Goal: Find specific page/section

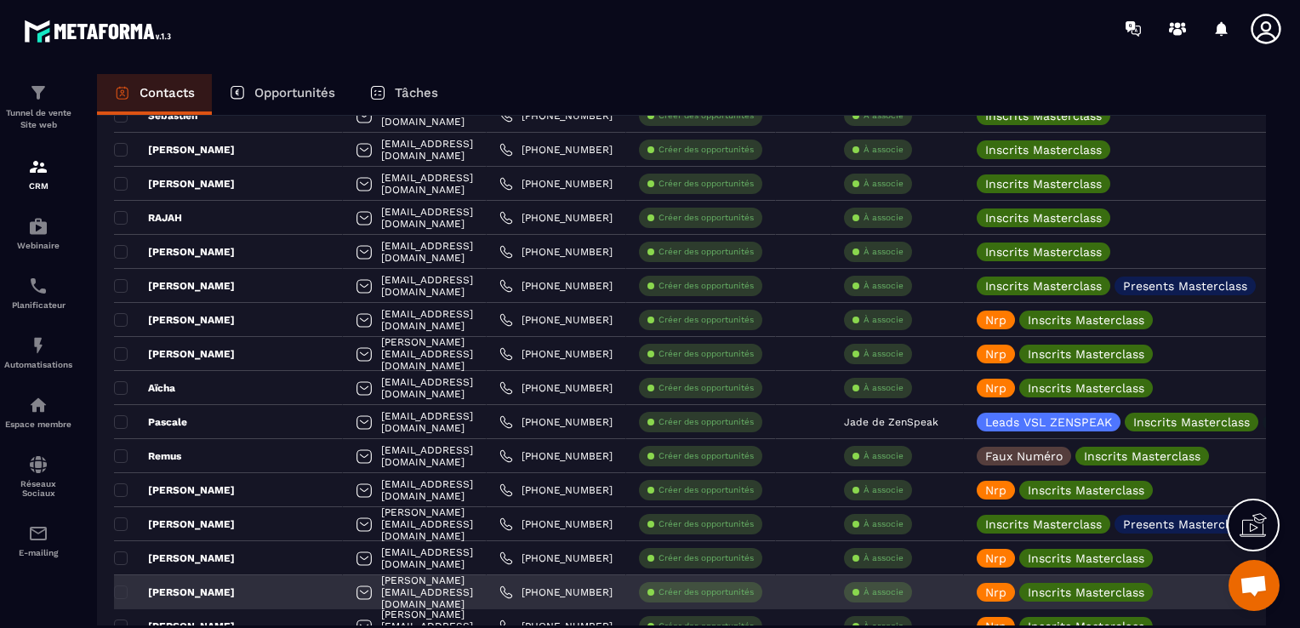
scroll to position [2042, 0]
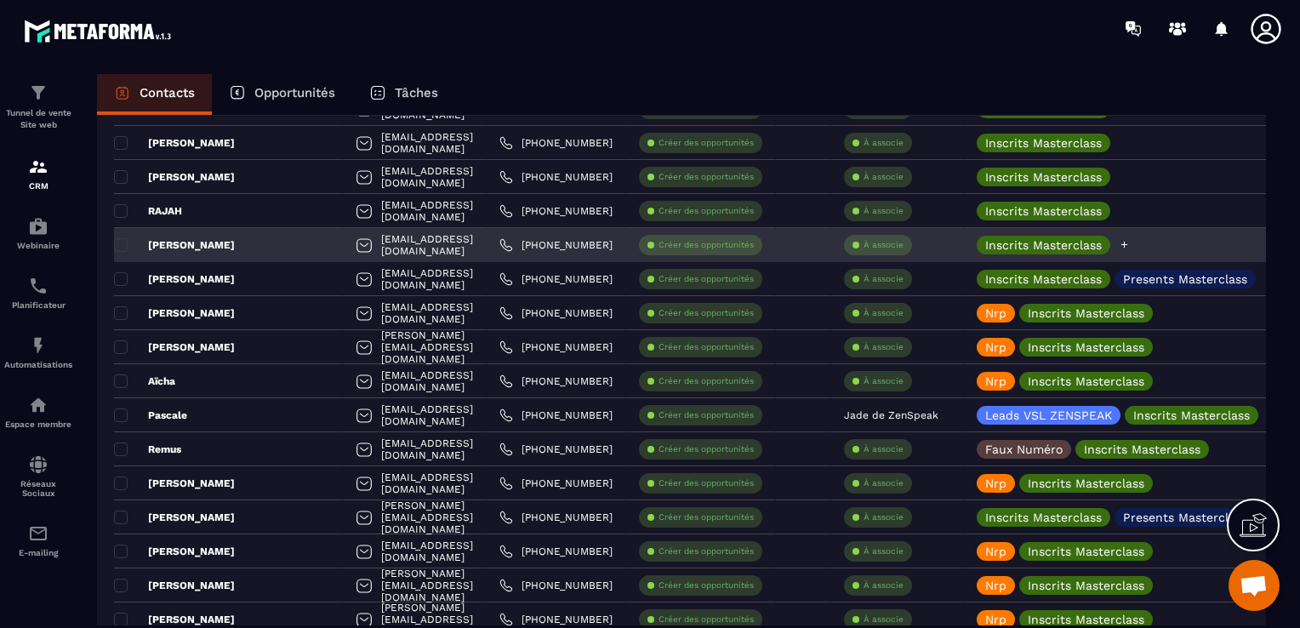
click at [1130, 245] on icon at bounding box center [1124, 244] width 11 height 11
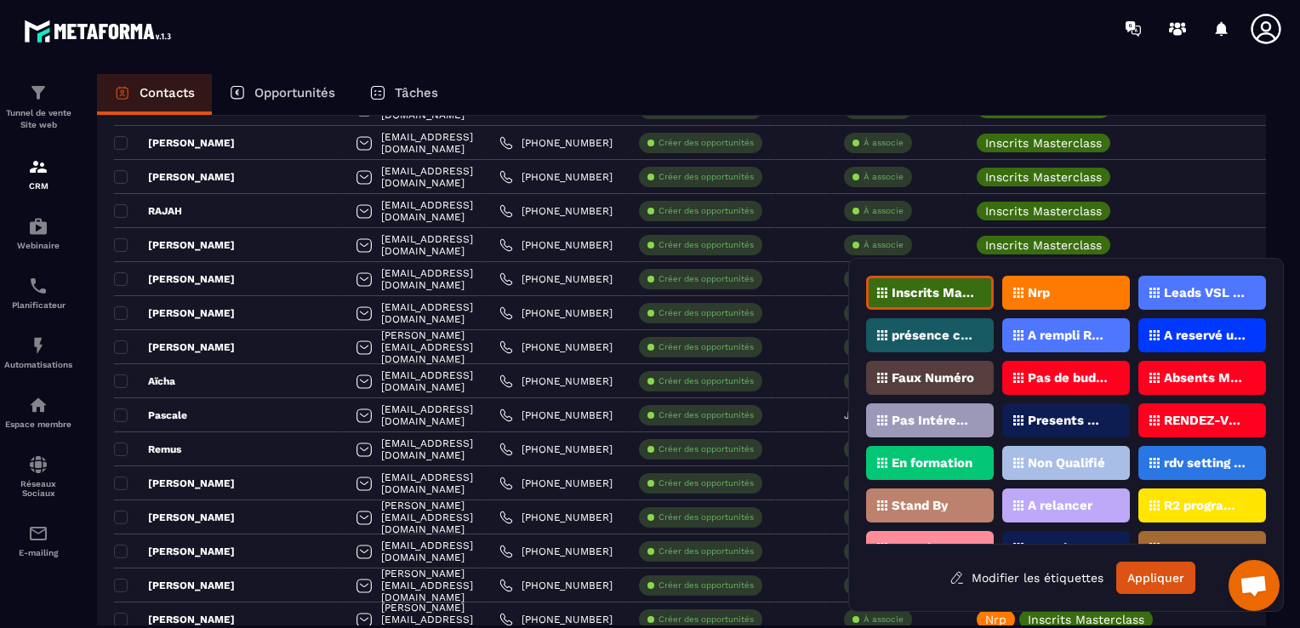
click at [1098, 281] on div "Nrp" at bounding box center [1067, 293] width 128 height 34
click at [1156, 583] on button "Appliquer" at bounding box center [1156, 578] width 79 height 32
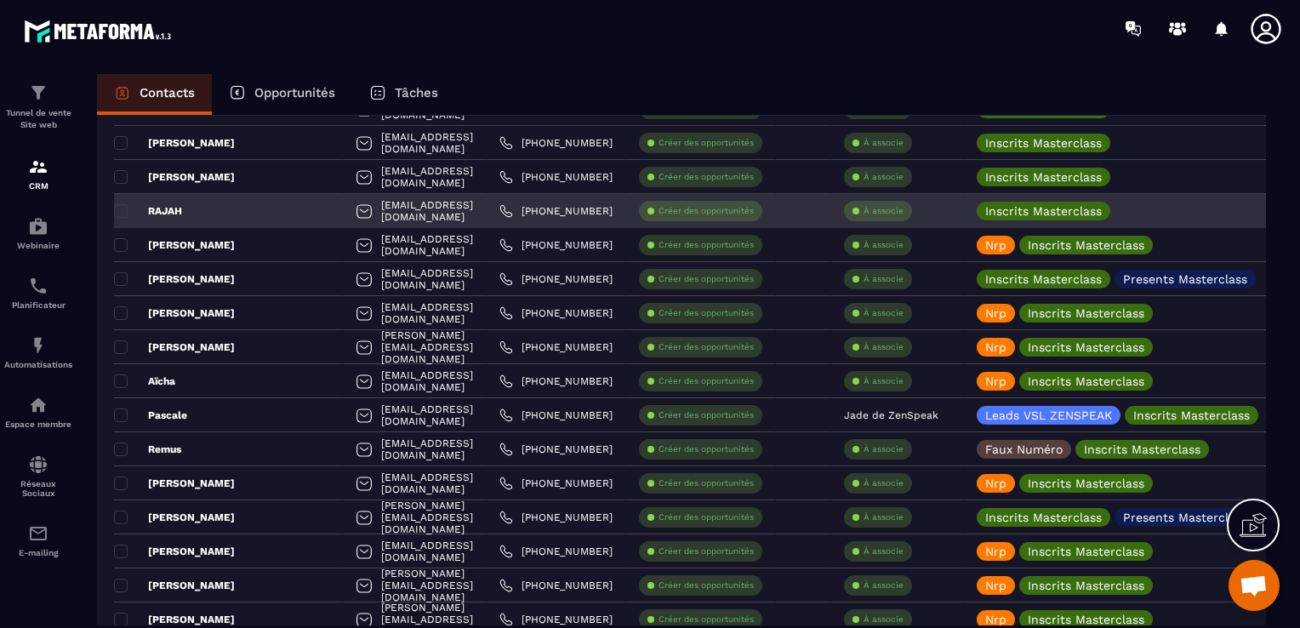
click at [214, 203] on div "RAJAH" at bounding box center [228, 211] width 229 height 34
